Goal: Task Accomplishment & Management: Use online tool/utility

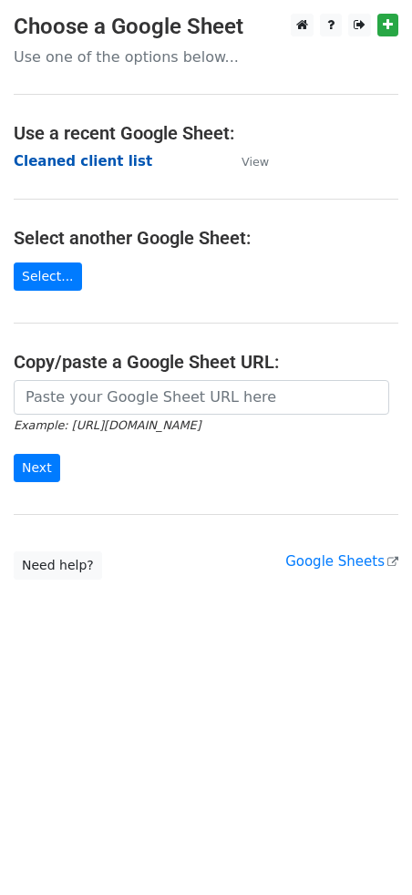
click at [85, 159] on strong "Cleaned client list" at bounding box center [83, 161] width 138 height 16
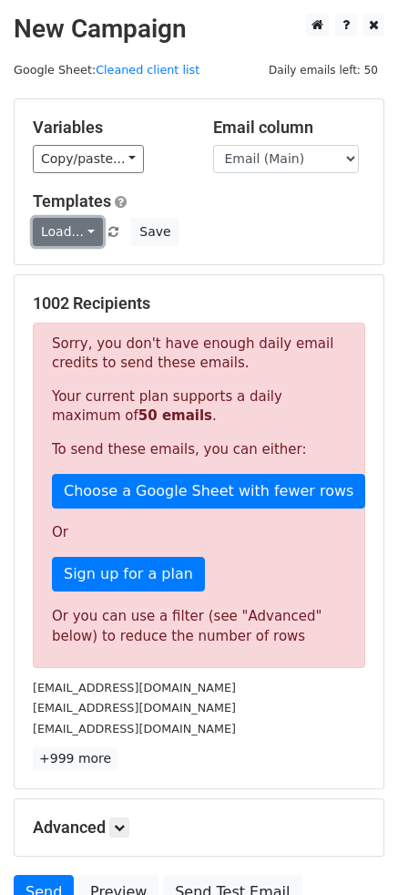
click at [80, 232] on link "Load..." at bounding box center [68, 232] width 70 height 28
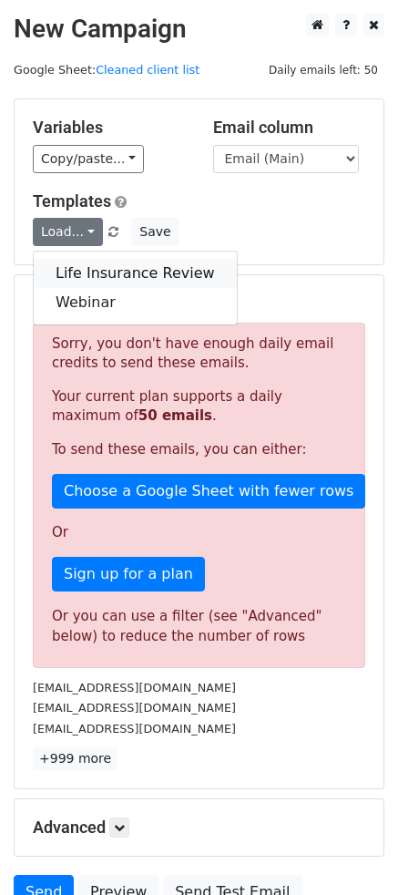
click at [107, 271] on link "Life Insurance Review" at bounding box center [135, 273] width 203 height 29
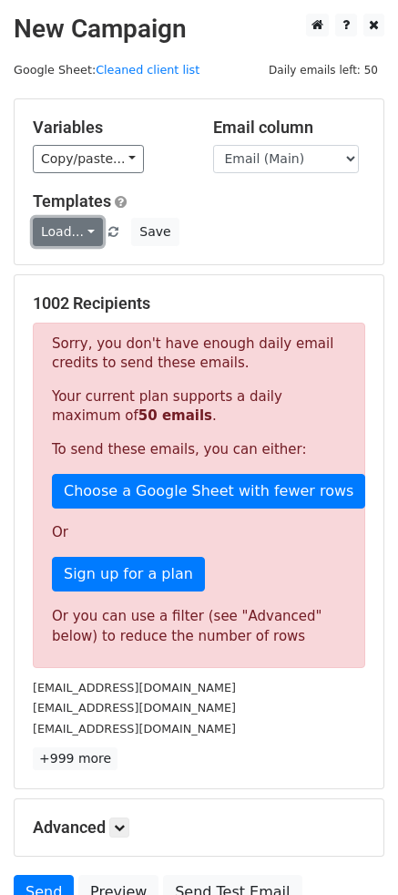
click at [77, 230] on link "Load..." at bounding box center [68, 232] width 70 height 28
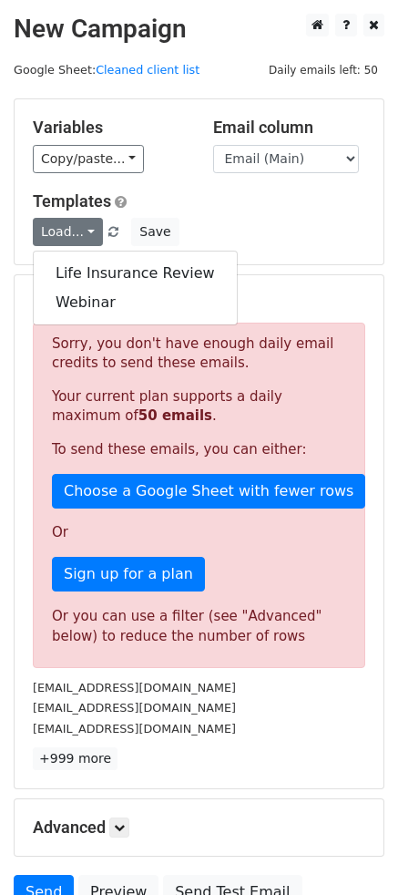
click at [249, 208] on h5 "Templates" at bounding box center [199, 201] width 333 height 20
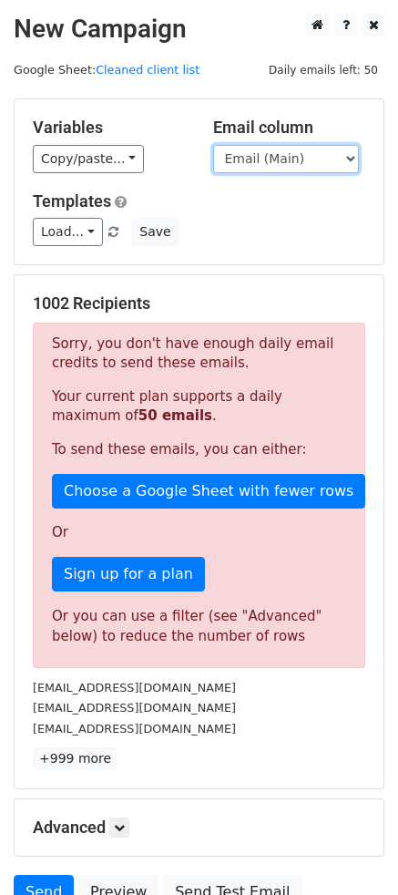
click at [286, 161] on select "Email (Main) Email (Secondary) Day 1 Day 2 Day 3 Day 4 Day 5" at bounding box center [286, 159] width 146 height 28
select select "Day 2"
click at [213, 145] on select "Email (Main) Email (Secondary) Day 1 Day 2 Day 3 Day 4 Day 5" at bounding box center [286, 159] width 146 height 28
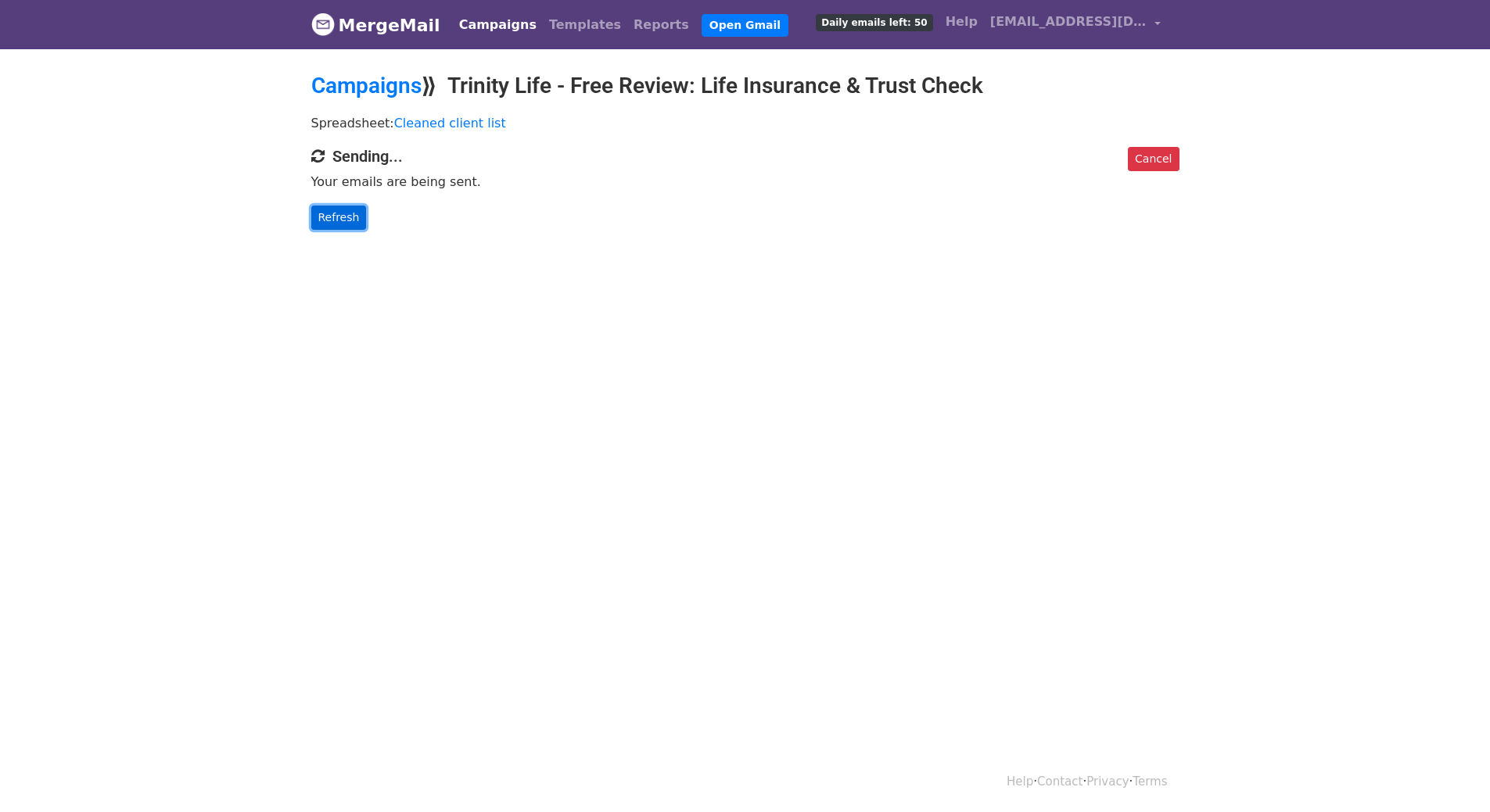
click at [312, 215] on link "Refresh" at bounding box center [339, 218] width 56 height 24
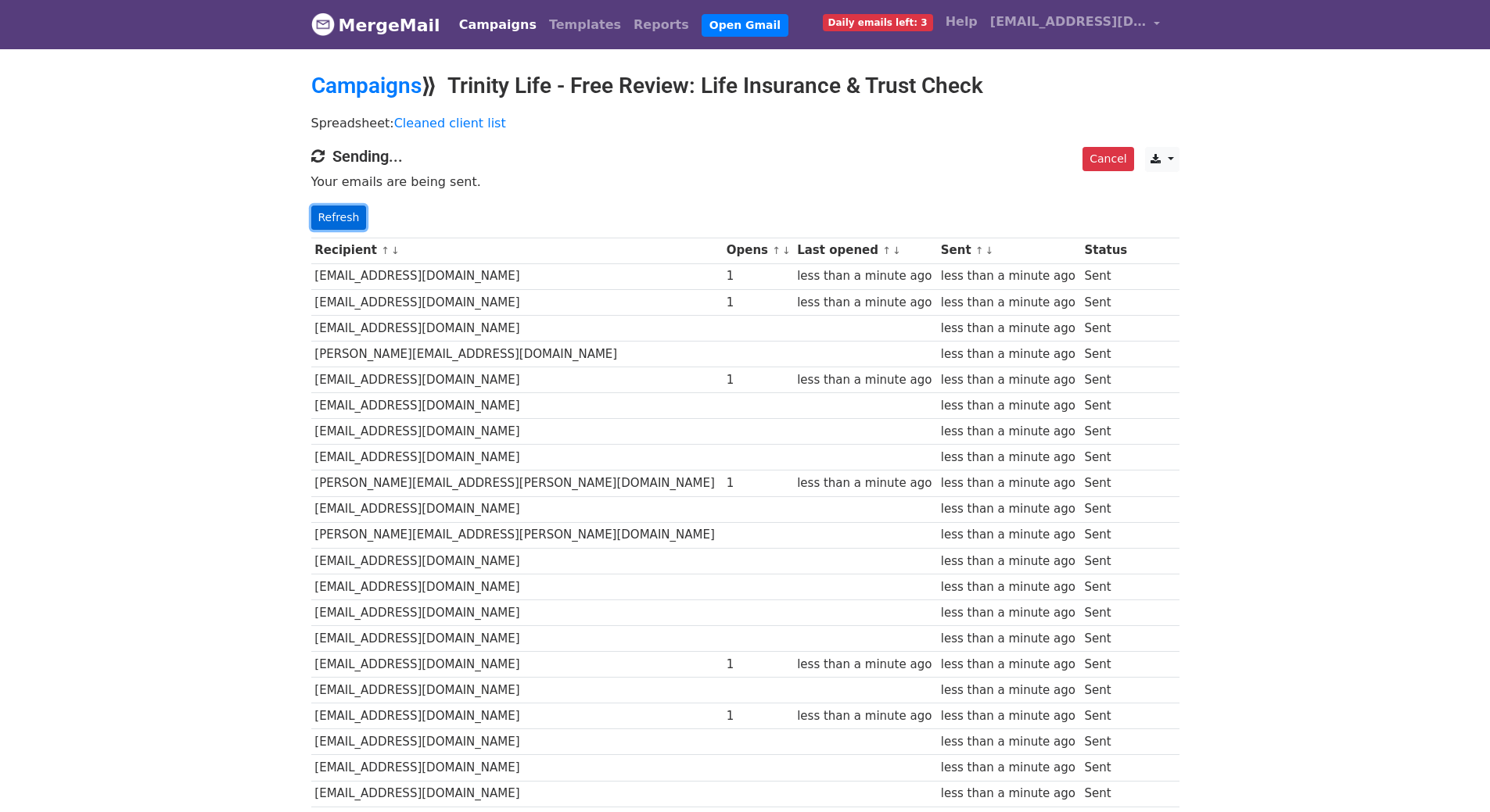
click at [342, 215] on link "Refresh" at bounding box center [339, 218] width 56 height 24
